Goal: Task Accomplishment & Management: Use online tool/utility

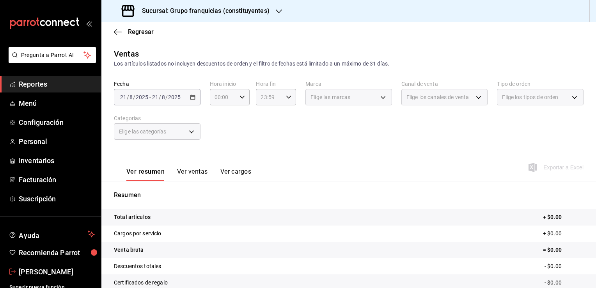
scroll to position [86, 0]
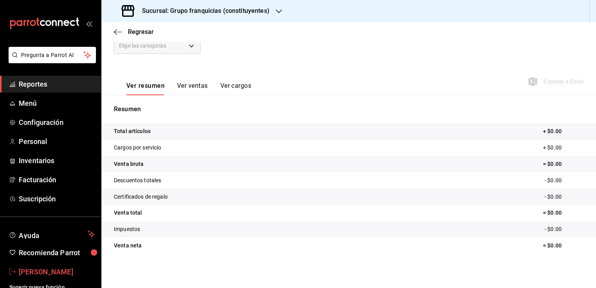
drag, startPoint x: 0, startPoint y: 0, endPoint x: 61, endPoint y: 268, distance: 275.2
click at [61, 268] on span "[PERSON_NAME]" at bounding box center [57, 271] width 76 height 11
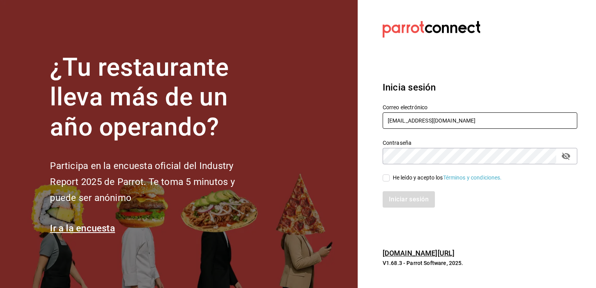
click at [420, 123] on input "[EMAIL_ADDRESS][DOMAIN_NAME]" at bounding box center [480, 120] width 195 height 16
type input "[EMAIL_ADDRESS][DOMAIN_NAME]"
click at [401, 177] on div "He leído y acepto los Términos y condiciones." at bounding box center [447, 178] width 109 height 8
click at [390, 177] on input "He leído y acepto los Términos y condiciones." at bounding box center [386, 177] width 7 height 7
checkbox input "true"
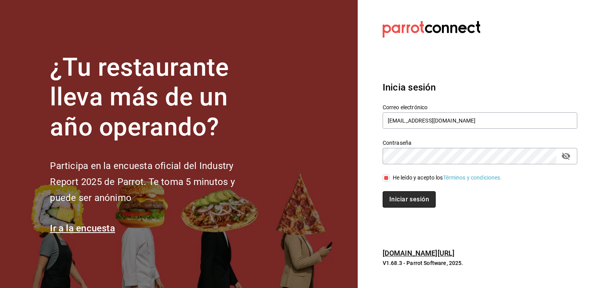
click at [419, 191] on button "Iniciar sesión" at bounding box center [409, 199] width 53 height 16
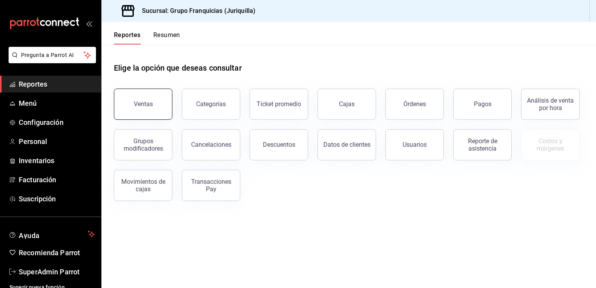
click at [142, 103] on div "Ventas" at bounding box center [143, 103] width 19 height 7
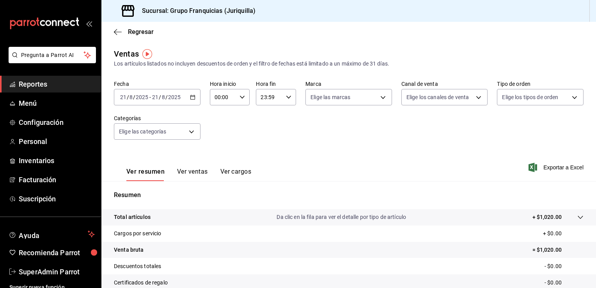
click at [186, 97] on div "2025-08-21 21 / 8 / 2025 - 2025-08-21 21 / 8 / 2025" at bounding box center [157, 97] width 87 height 16
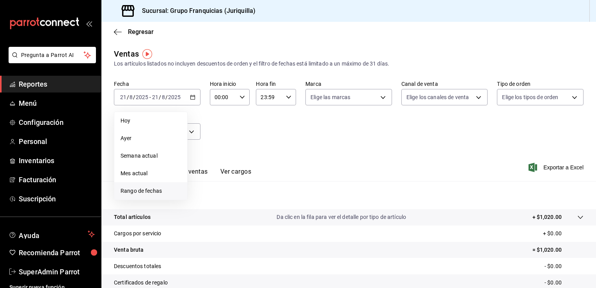
click at [161, 188] on span "Rango de fechas" at bounding box center [151, 191] width 60 height 8
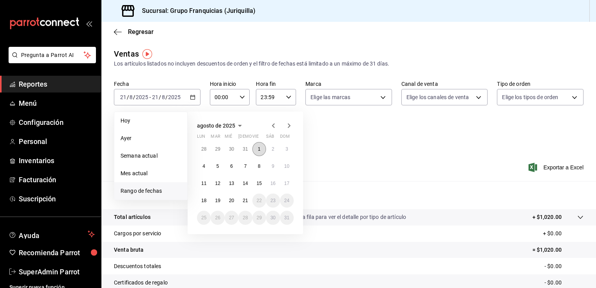
click at [257, 146] on button "1" at bounding box center [259, 149] width 14 height 14
click at [257, 145] on button "1" at bounding box center [259, 149] width 14 height 14
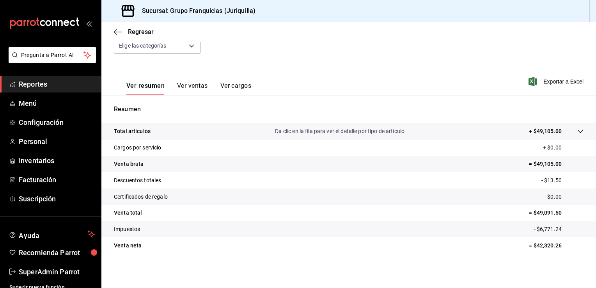
scroll to position [39, 0]
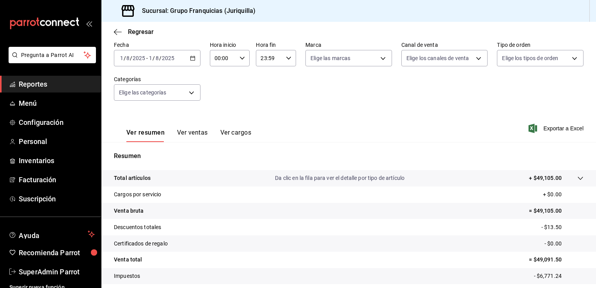
click at [188, 59] on div "2025-08-01 1 / 8 / 2025 - 2025-08-01 1 / 8 / 2025" at bounding box center [157, 58] width 87 height 16
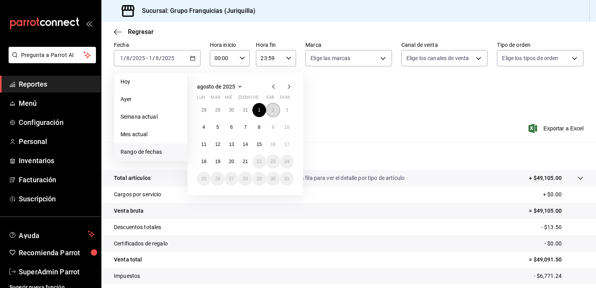
click at [273, 113] on button "2" at bounding box center [273, 110] width 14 height 14
click at [273, 112] on button "2" at bounding box center [273, 110] width 14 height 14
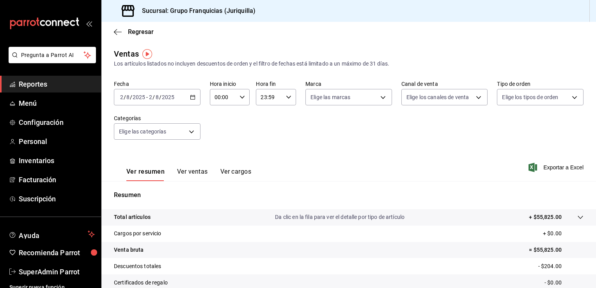
click at [178, 105] on div "2025-08-02 2 / 8 / 2025 - 2025-08-02 2 / 8 / 2025" at bounding box center [157, 97] width 87 height 16
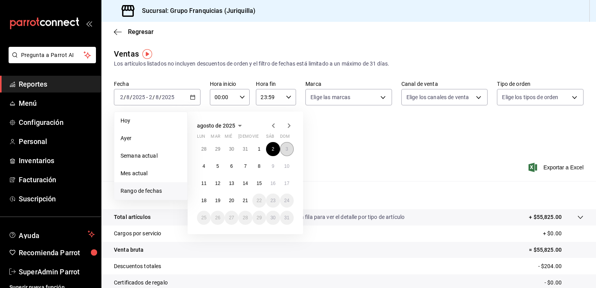
click at [288, 144] on button "3" at bounding box center [287, 149] width 14 height 14
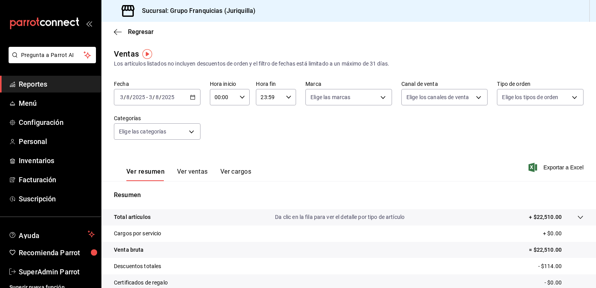
click at [191, 99] on \(Stroke\) "button" at bounding box center [192, 97] width 5 height 4
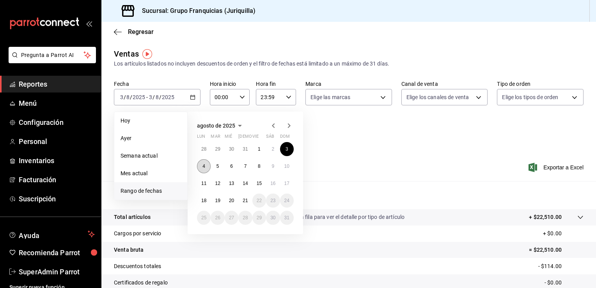
click at [204, 169] on button "4" at bounding box center [204, 166] width 14 height 14
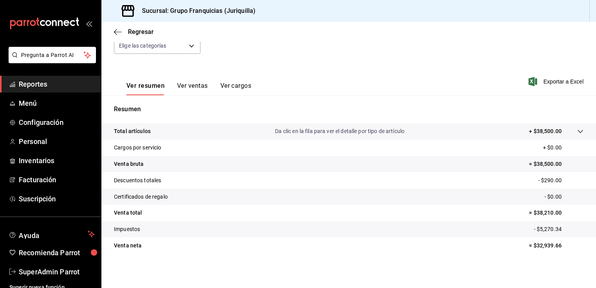
scroll to position [8, 0]
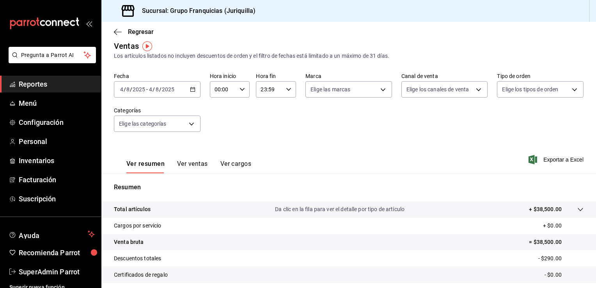
click at [193, 90] on icon "button" at bounding box center [192, 89] width 5 height 5
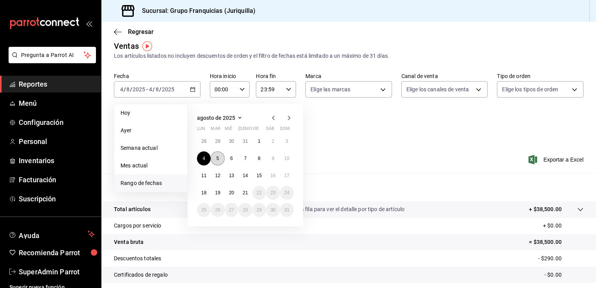
click at [212, 158] on button "5" at bounding box center [218, 158] width 14 height 14
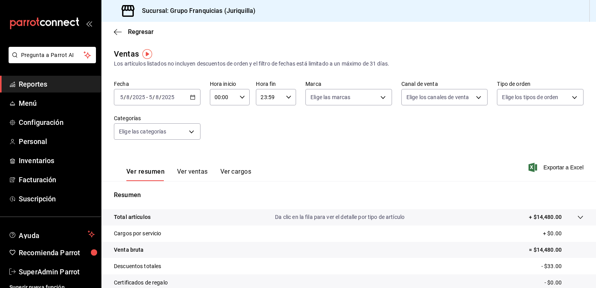
click at [190, 96] on icon "button" at bounding box center [192, 96] width 5 height 5
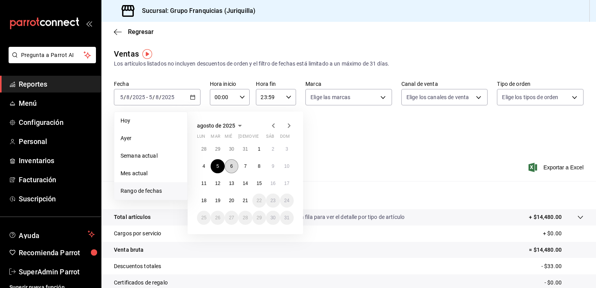
click at [229, 165] on button "6" at bounding box center [232, 166] width 14 height 14
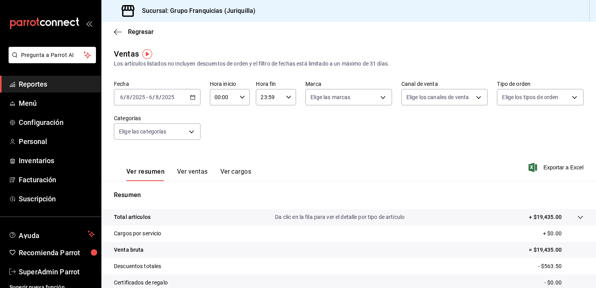
click at [197, 99] on div "2025-08-06 6 / 8 / 2025 - 2025-08-06 6 / 8 / 2025" at bounding box center [157, 97] width 87 height 16
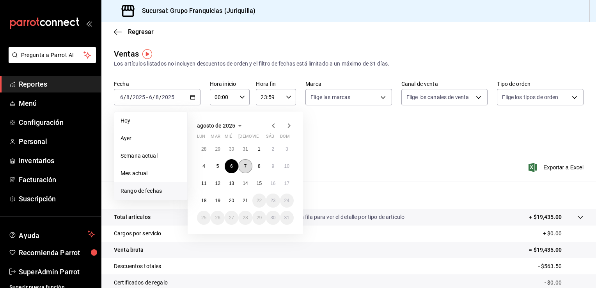
click at [248, 165] on button "7" at bounding box center [245, 166] width 14 height 14
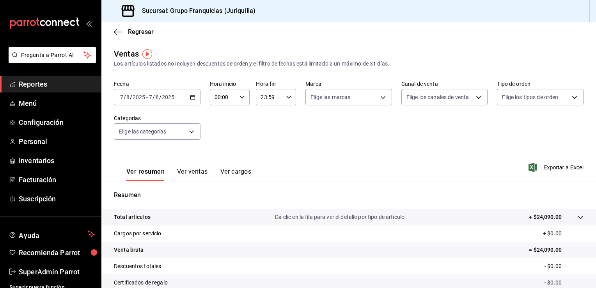
click at [188, 94] on div "2025-08-07 7 / 8 / 2025 - 2025-08-07 7 / 8 / 2025" at bounding box center [157, 97] width 87 height 16
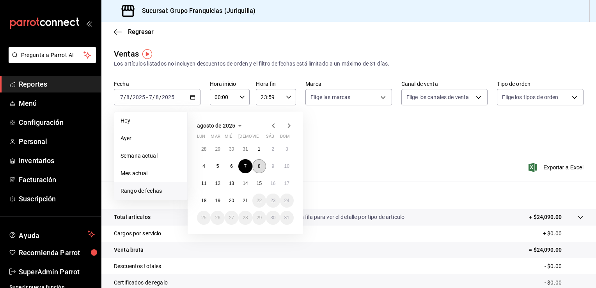
click at [259, 168] on abbr "8" at bounding box center [259, 165] width 3 height 5
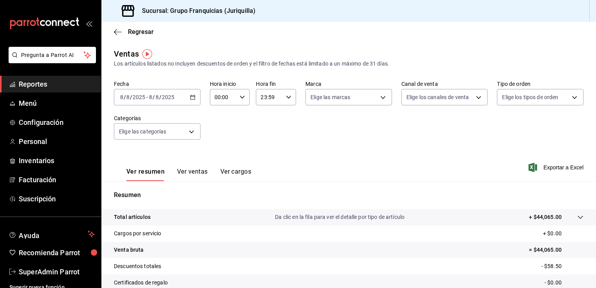
click at [193, 99] on icon "button" at bounding box center [192, 96] width 5 height 5
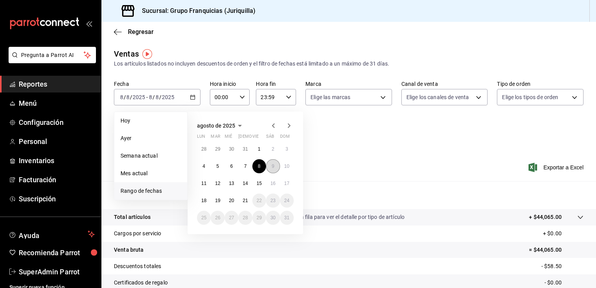
click at [270, 163] on button "9" at bounding box center [273, 166] width 14 height 14
click at [270, 162] on button "9" at bounding box center [273, 166] width 14 height 14
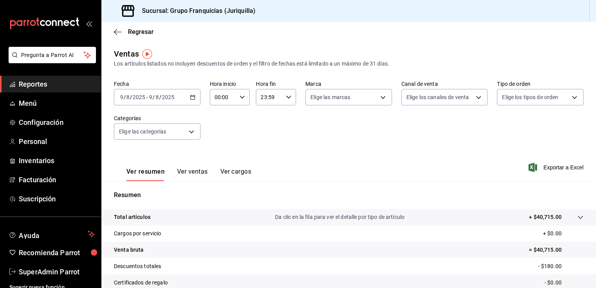
click at [193, 104] on div "2025-08-09 9 / 8 / 2025 - 2025-08-09 9 / 8 / 2025" at bounding box center [157, 97] width 87 height 16
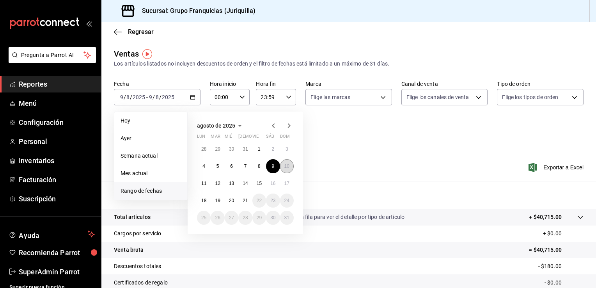
click at [288, 160] on button "10" at bounding box center [287, 166] width 14 height 14
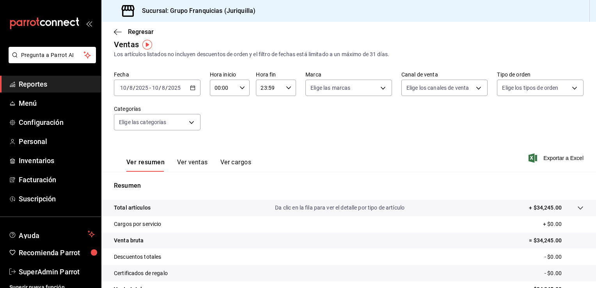
scroll to position [8, 0]
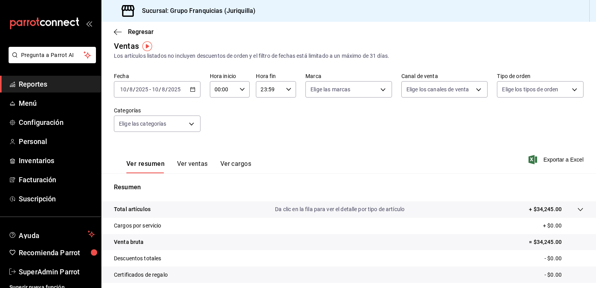
click at [183, 91] on div "2025-08-10 10 / 8 / 2025 - 2025-08-10 10 / 8 / 2025" at bounding box center [157, 89] width 87 height 16
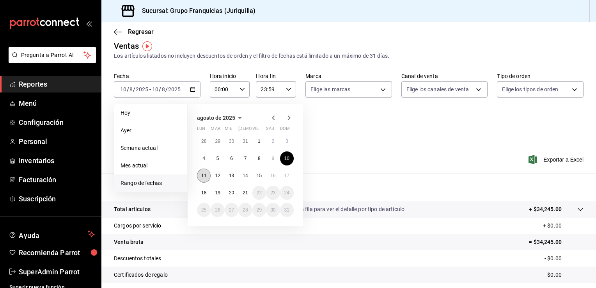
click at [205, 178] on button "11" at bounding box center [204, 175] width 14 height 14
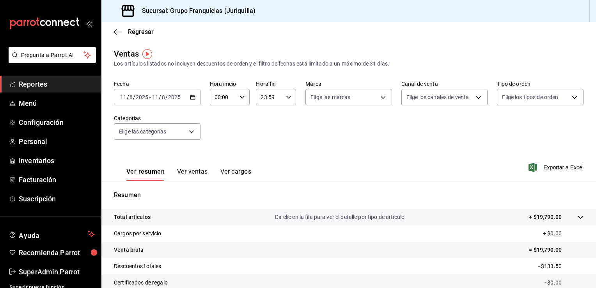
click at [193, 98] on icon "button" at bounding box center [192, 96] width 5 height 5
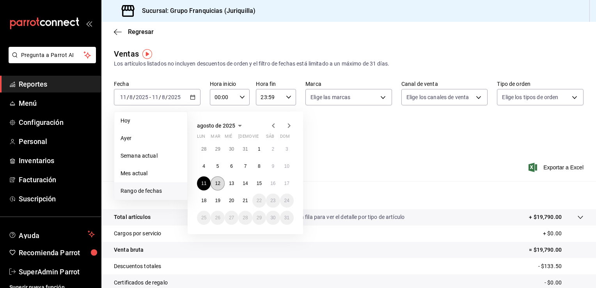
click at [216, 185] on abbr "12" at bounding box center [217, 183] width 5 height 5
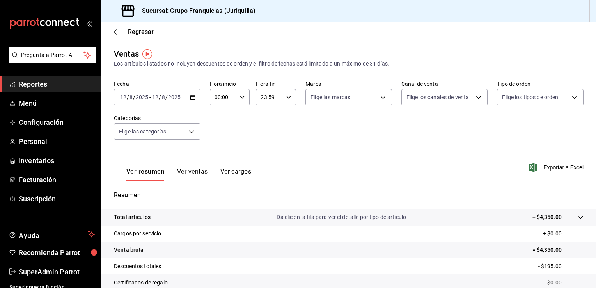
click at [193, 99] on \(Stroke\) "button" at bounding box center [192, 97] width 5 height 4
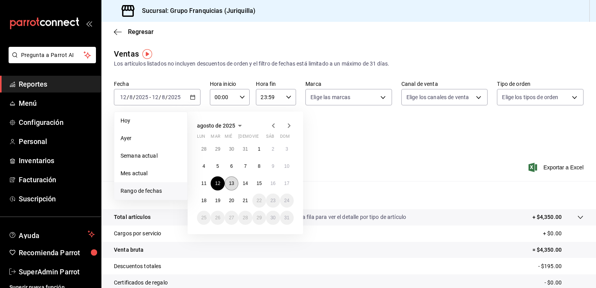
click at [237, 186] on button "13" at bounding box center [232, 183] width 14 height 14
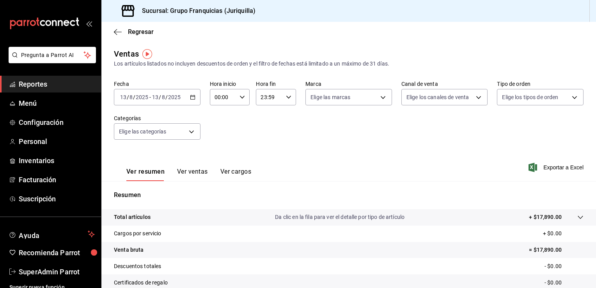
click at [184, 98] on div "2025-08-13 13 / 8 / 2025 - 2025-08-13 13 / 8 / 2025" at bounding box center [157, 97] width 87 height 16
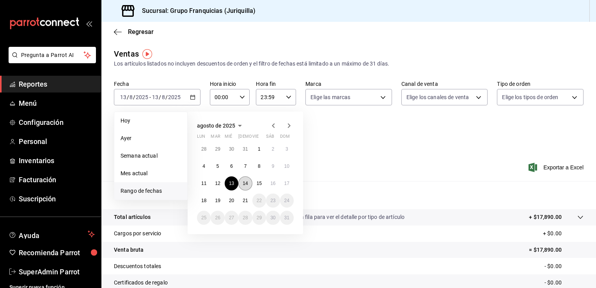
click at [243, 183] on abbr "14" at bounding box center [245, 183] width 5 height 5
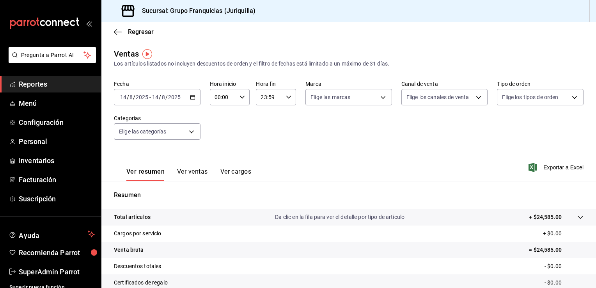
click at [196, 97] on div "2025-08-14 14 / 8 / 2025 - 2025-08-14 14 / 8 / 2025" at bounding box center [157, 97] width 87 height 16
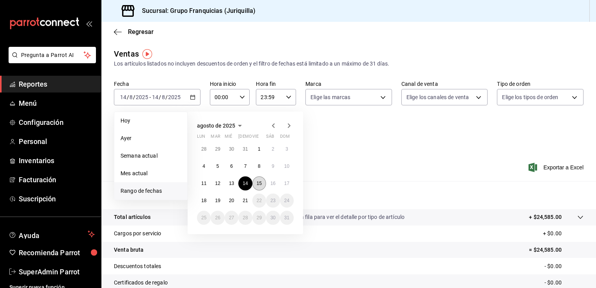
click at [259, 185] on abbr "15" at bounding box center [259, 183] width 5 height 5
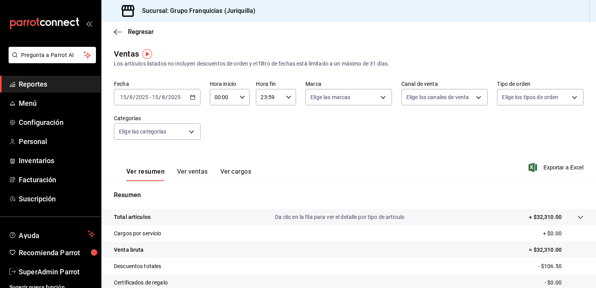
click at [191, 101] on div "2025-08-15 15 / 8 / 2025 - 2025-08-15 15 / 8 / 2025" at bounding box center [157, 97] width 87 height 16
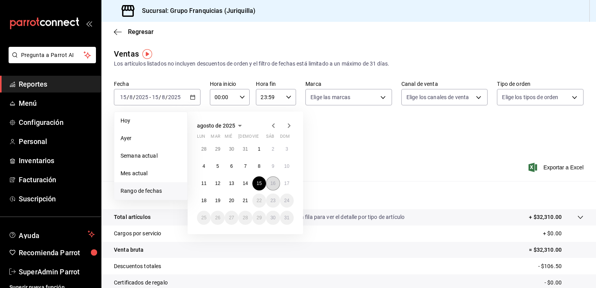
click at [267, 182] on button "16" at bounding box center [273, 183] width 14 height 14
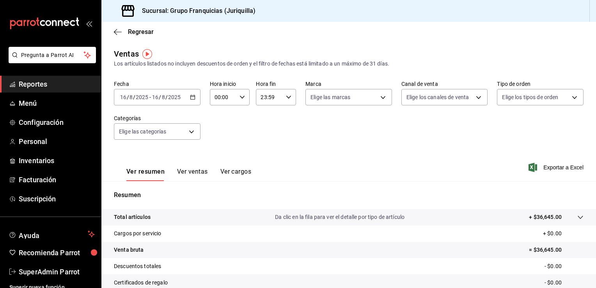
click at [191, 97] on icon "button" at bounding box center [192, 96] width 5 height 5
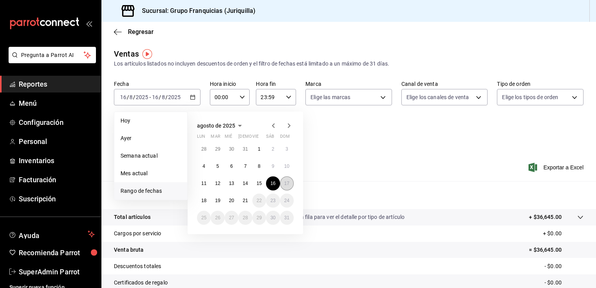
click at [289, 186] on button "17" at bounding box center [287, 183] width 14 height 14
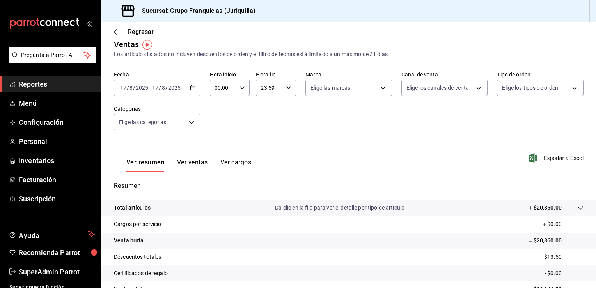
scroll to position [8, 0]
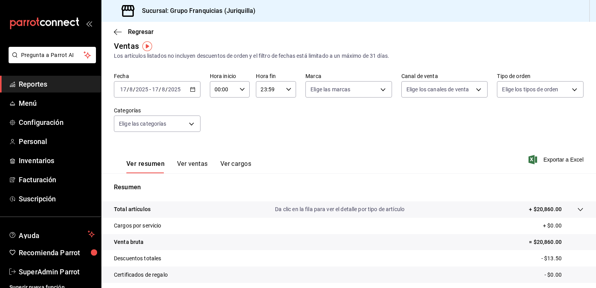
click at [188, 85] on div "2025-08-17 17 / 8 / 2025 - 2025-08-17 17 / 8 / 2025" at bounding box center [157, 89] width 87 height 16
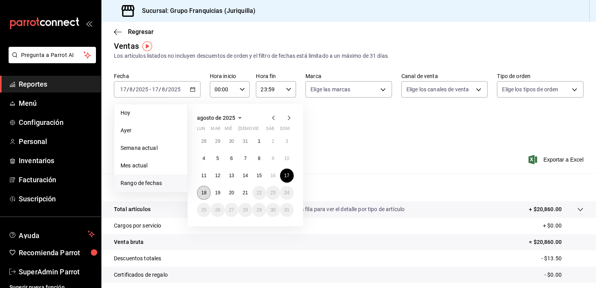
click at [202, 193] on abbr "18" at bounding box center [203, 192] width 5 height 5
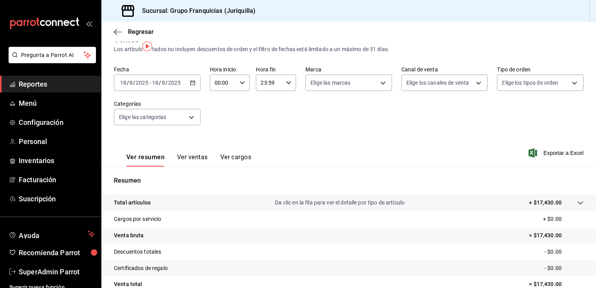
scroll to position [8, 0]
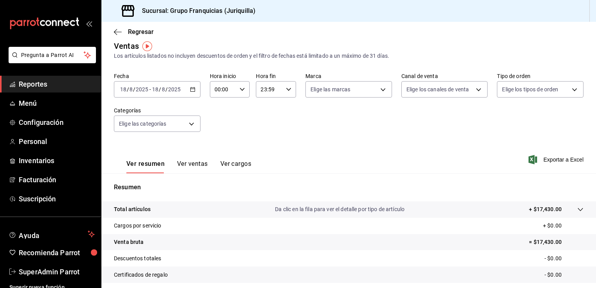
click at [192, 84] on div "2025-08-18 18 / 8 / 2025 - 2025-08-18 18 / 8 / 2025" at bounding box center [157, 89] width 87 height 16
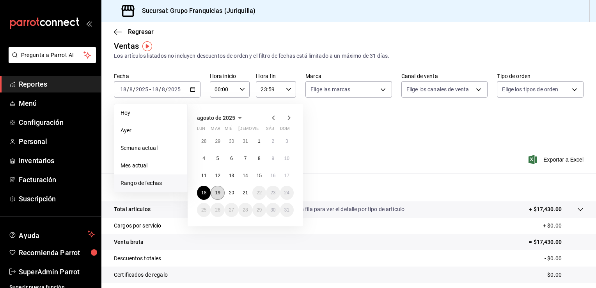
click at [219, 194] on abbr "19" at bounding box center [217, 192] width 5 height 5
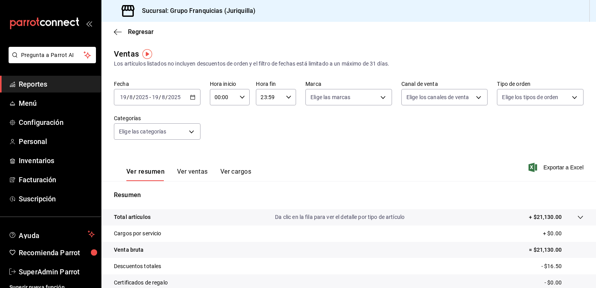
click at [187, 94] on div "2025-08-19 19 / 8 / 2025 - 2025-08-19 19 / 8 / 2025" at bounding box center [157, 97] width 87 height 16
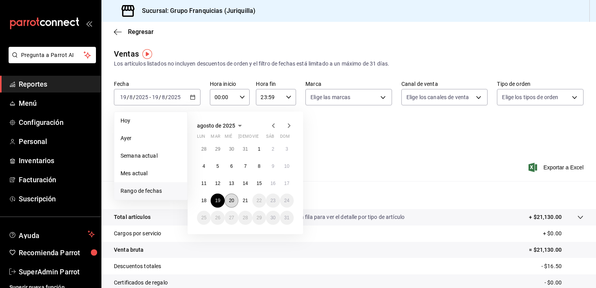
click at [227, 200] on button "20" at bounding box center [232, 200] width 14 height 14
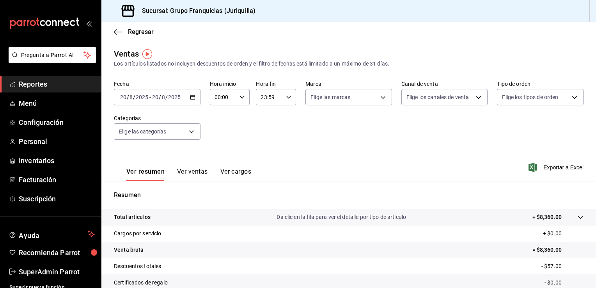
click at [190, 95] on icon "button" at bounding box center [192, 96] width 5 height 5
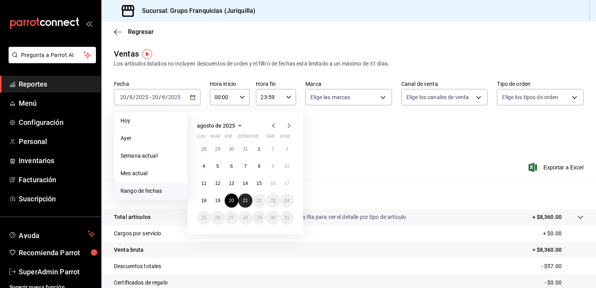
click at [247, 200] on abbr "21" at bounding box center [245, 200] width 5 height 5
